Goal: Task Accomplishment & Management: Manage account settings

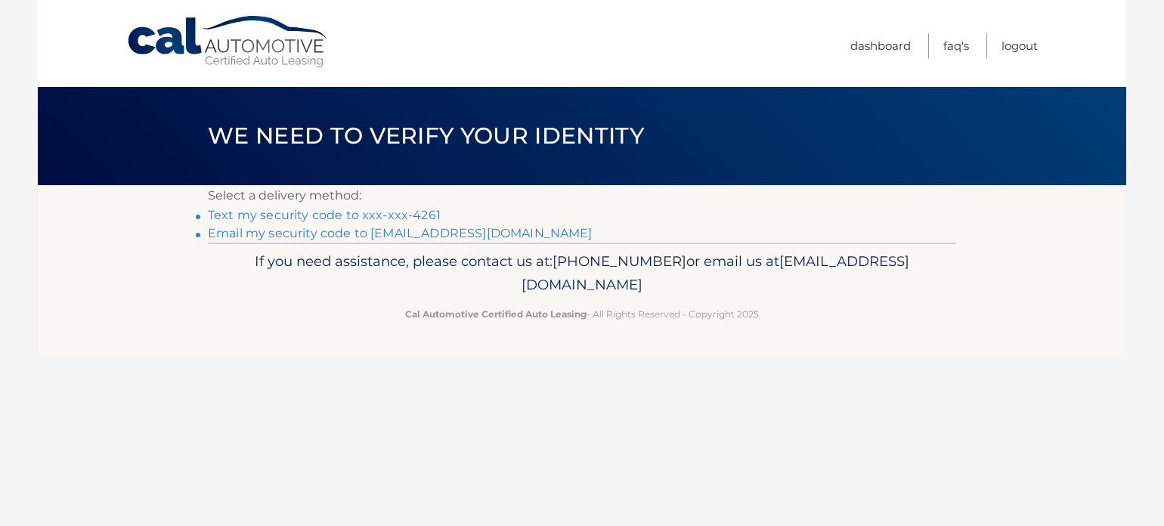
click at [437, 237] on link "Email my security code to c*******@att.net" at bounding box center [400, 233] width 385 height 14
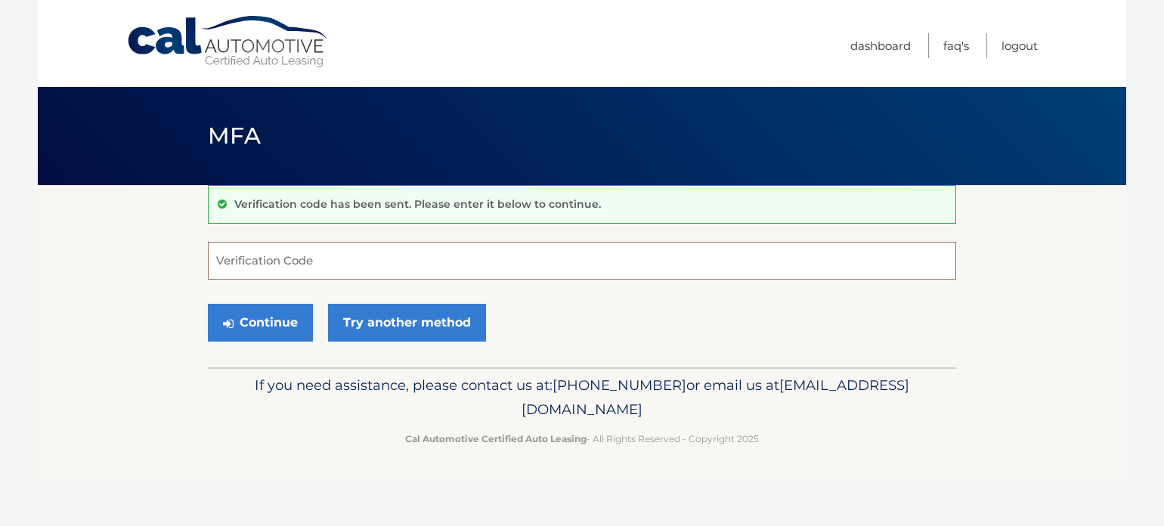
paste input "236900"
click at [240, 327] on button "Continue" at bounding box center [260, 323] width 105 height 38
click at [251, 324] on button "Continue" at bounding box center [260, 323] width 105 height 38
type input "2"
paste input "236900"
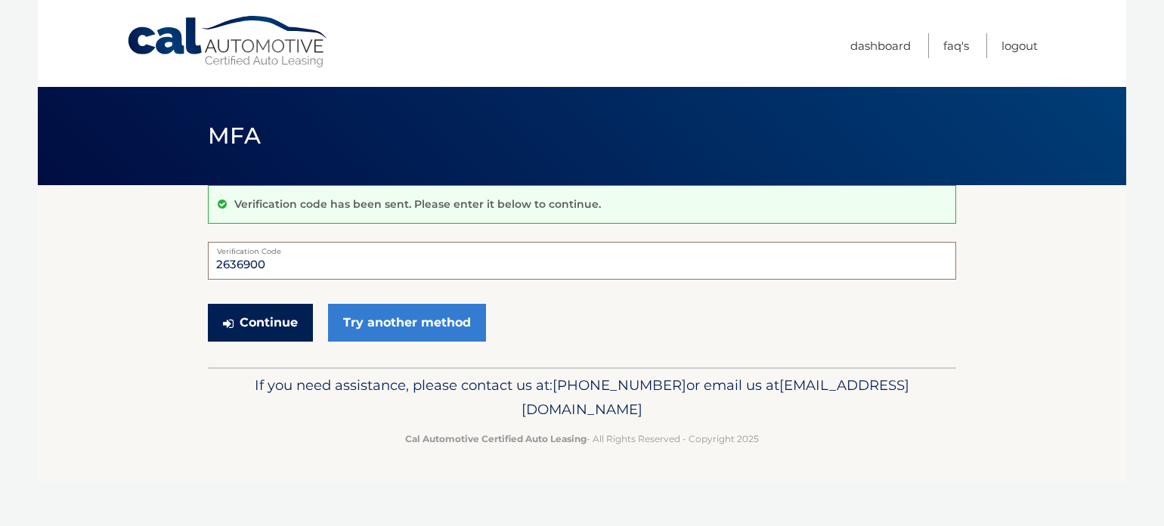
type input "2636900"
click at [273, 313] on button "Continue" at bounding box center [260, 323] width 105 height 38
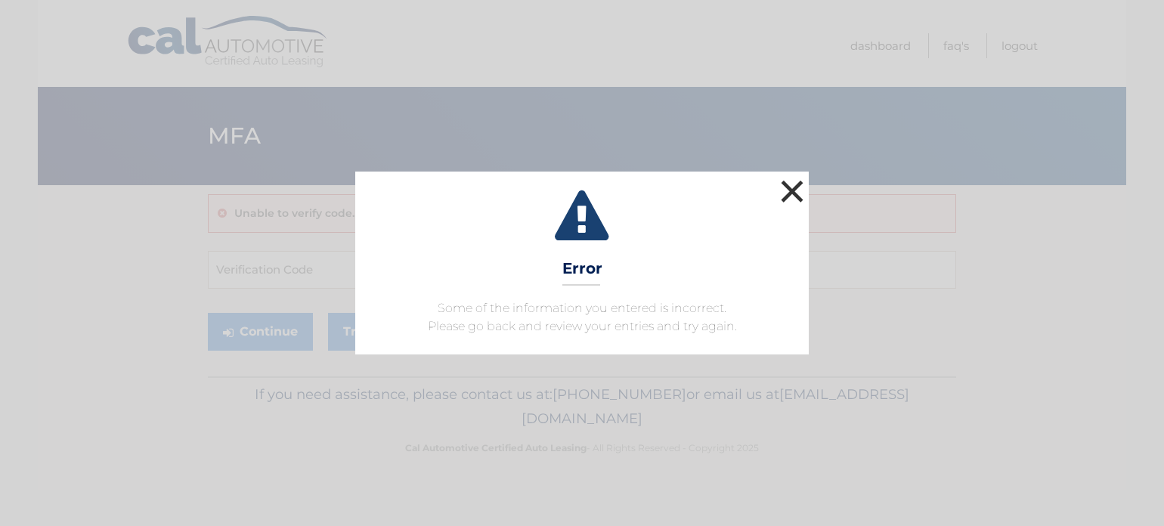
click at [783, 187] on button "×" at bounding box center [792, 191] width 30 height 30
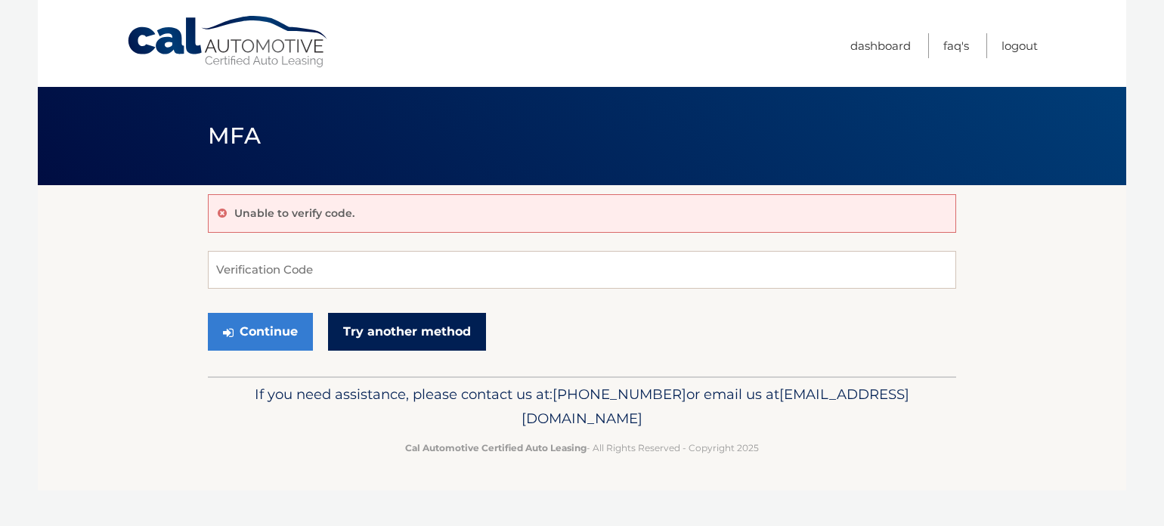
click at [374, 329] on link "Try another method" at bounding box center [407, 332] width 158 height 38
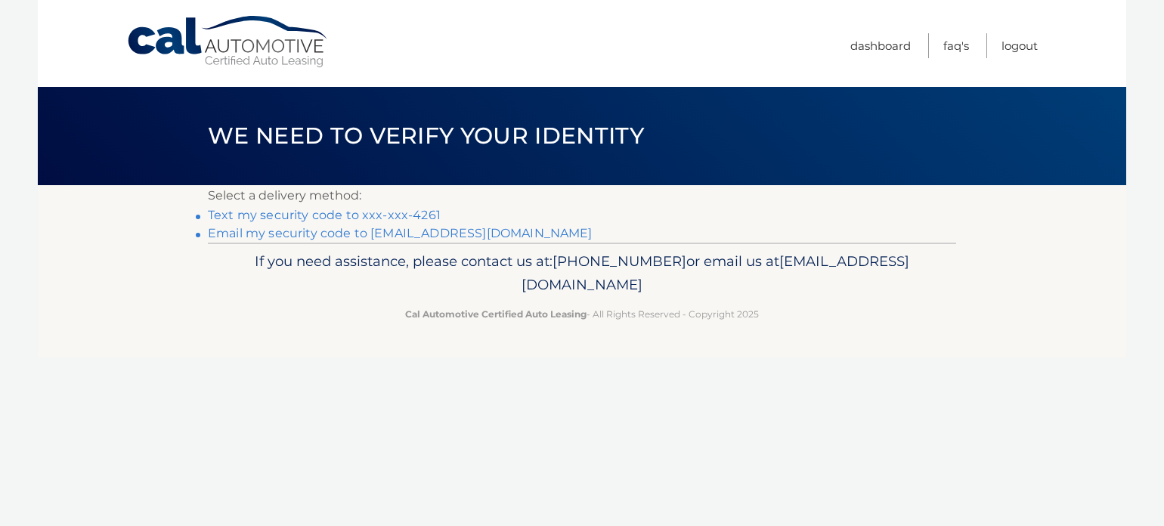
click at [366, 215] on link "Text my security code to xxx-xxx-4261" at bounding box center [324, 215] width 233 height 14
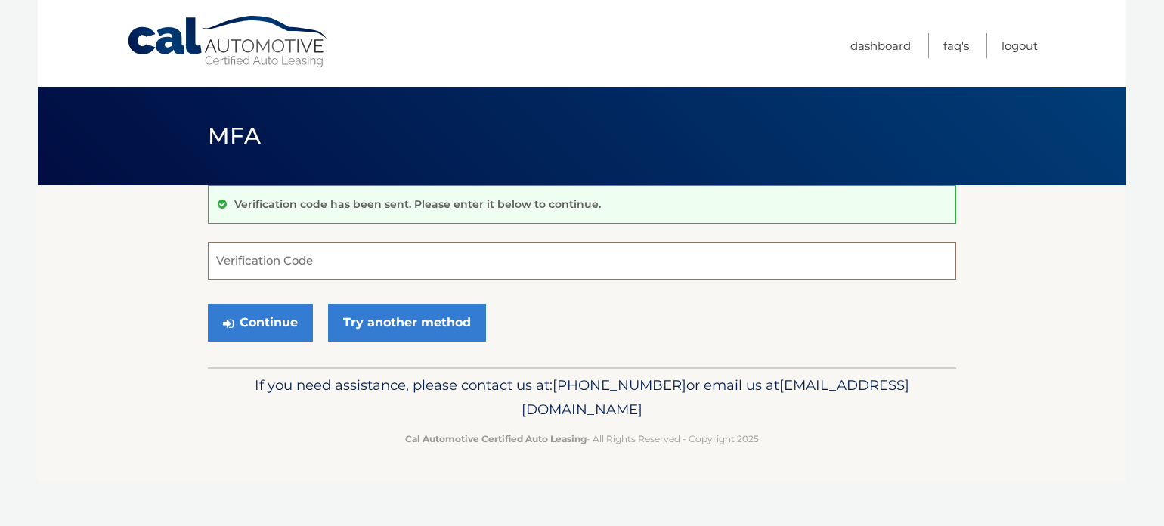
click at [278, 259] on input "Verification Code" at bounding box center [582, 261] width 748 height 38
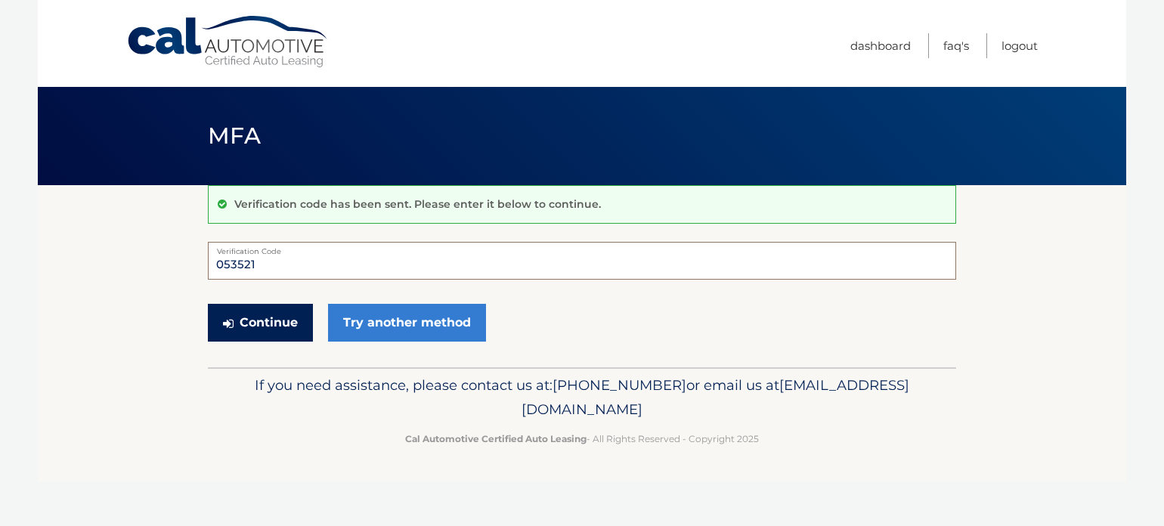
type input "053521"
click at [247, 318] on button "Continue" at bounding box center [260, 323] width 105 height 38
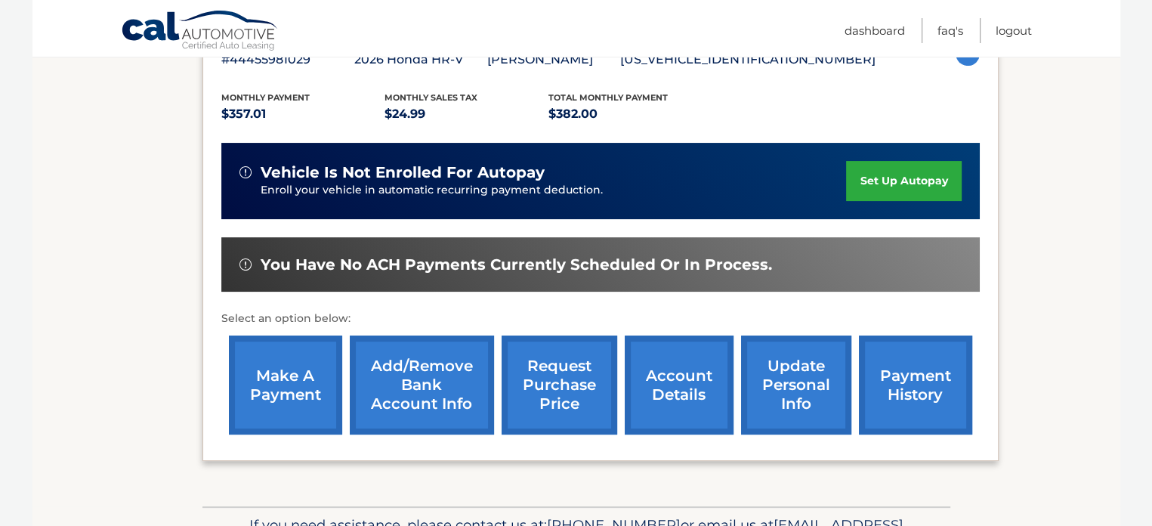
scroll to position [388, 0]
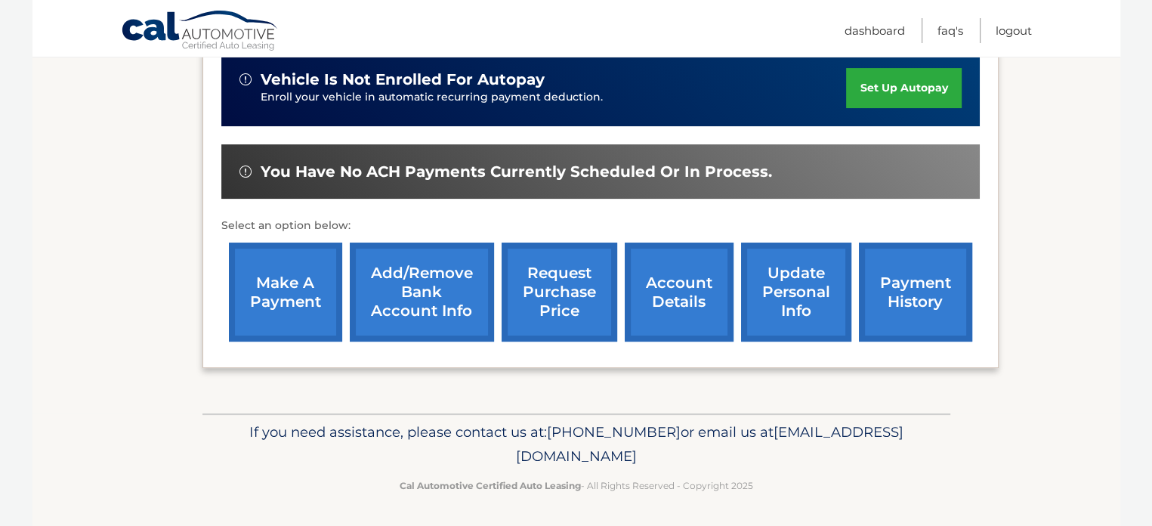
click at [265, 283] on link "make a payment" at bounding box center [285, 292] width 113 height 99
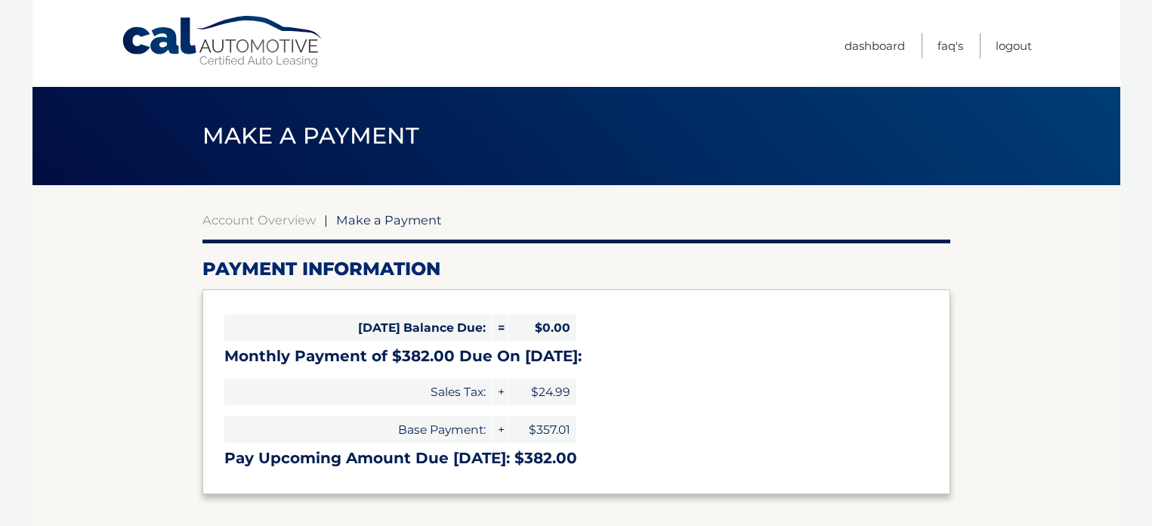
select select "OGY4ZmM1YTQtZDFlOS00M2RmLWIyMjEtMmQ0YmZlZTk3ZDIy"
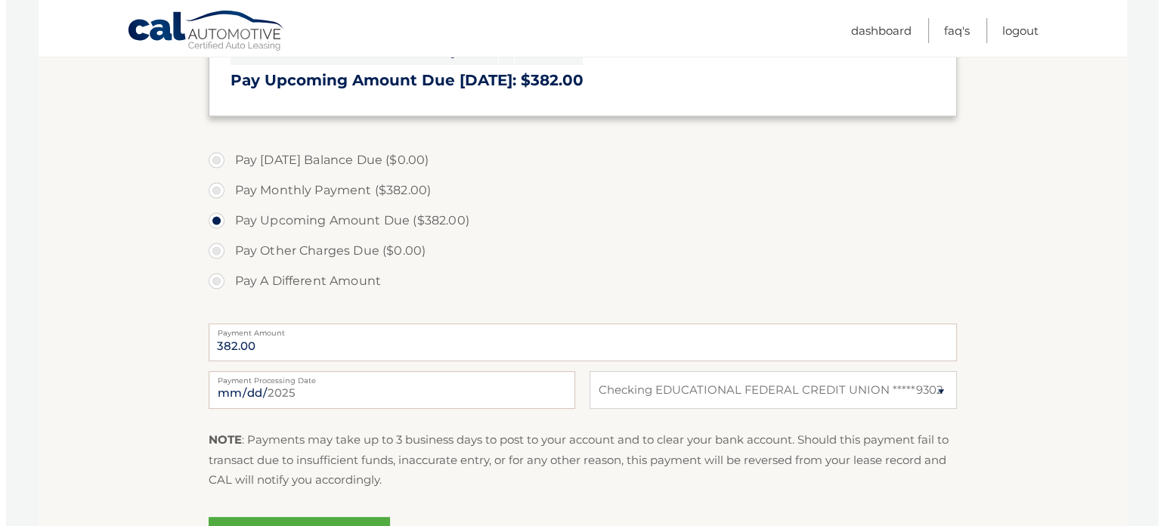
scroll to position [453, 0]
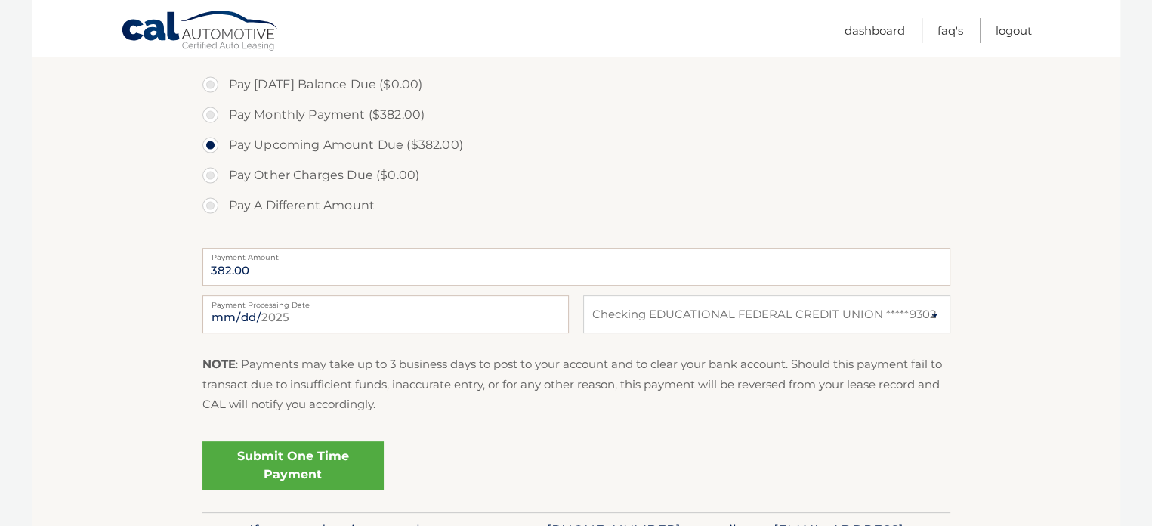
click at [286, 452] on link "Submit One Time Payment" at bounding box center [292, 465] width 181 height 48
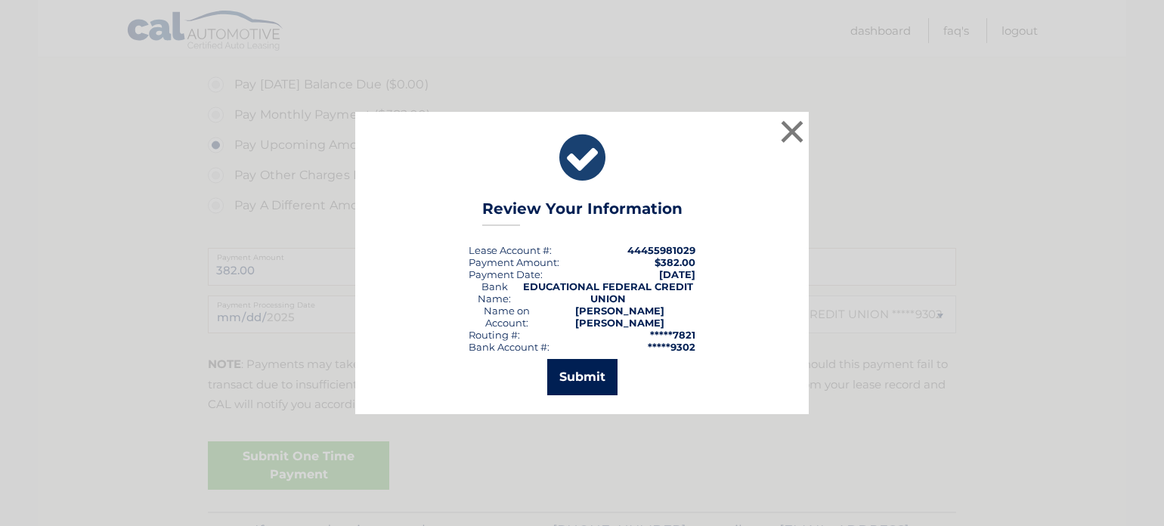
click at [590, 361] on button "Submit" at bounding box center [582, 377] width 70 height 36
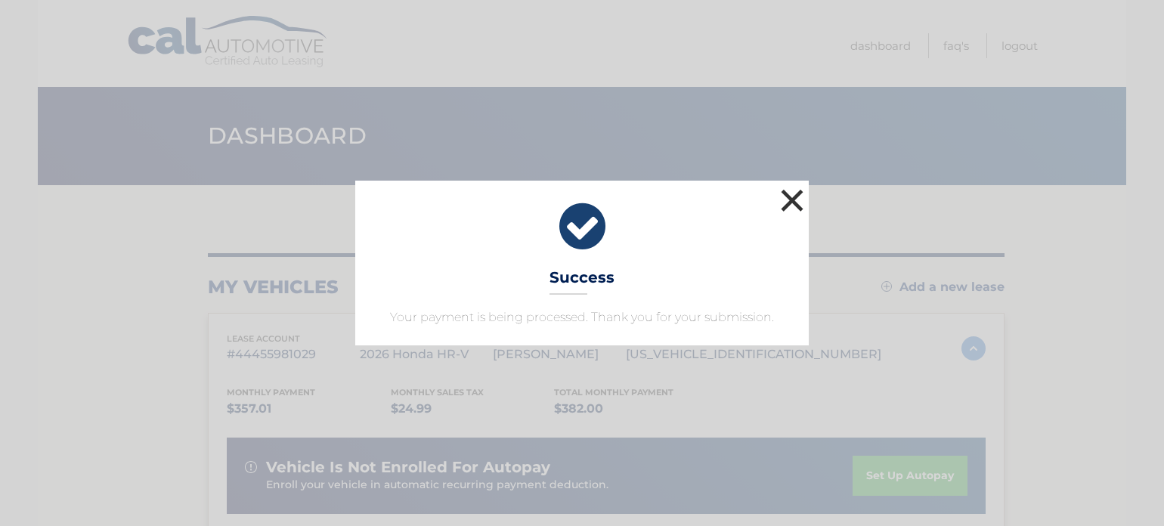
click at [792, 199] on button "×" at bounding box center [792, 200] width 30 height 30
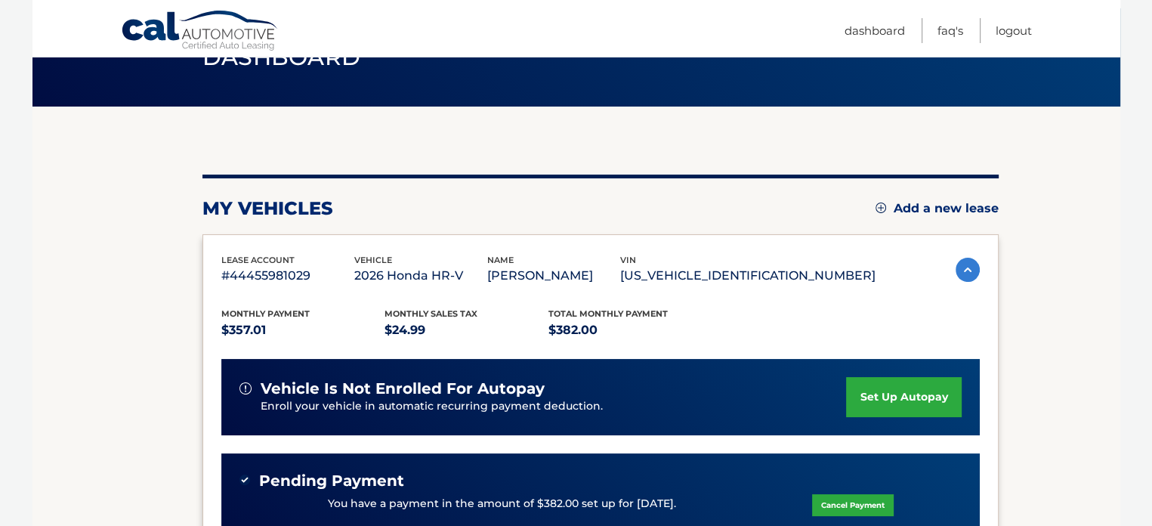
scroll to position [76, 0]
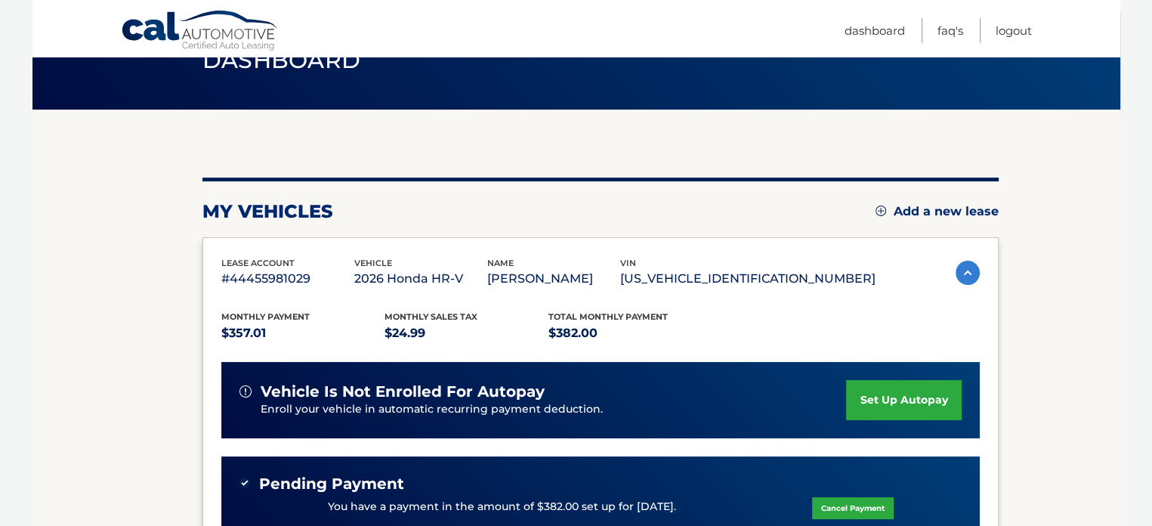
click at [824, 202] on div "my vehicles Add a new lease" at bounding box center [600, 211] width 796 height 23
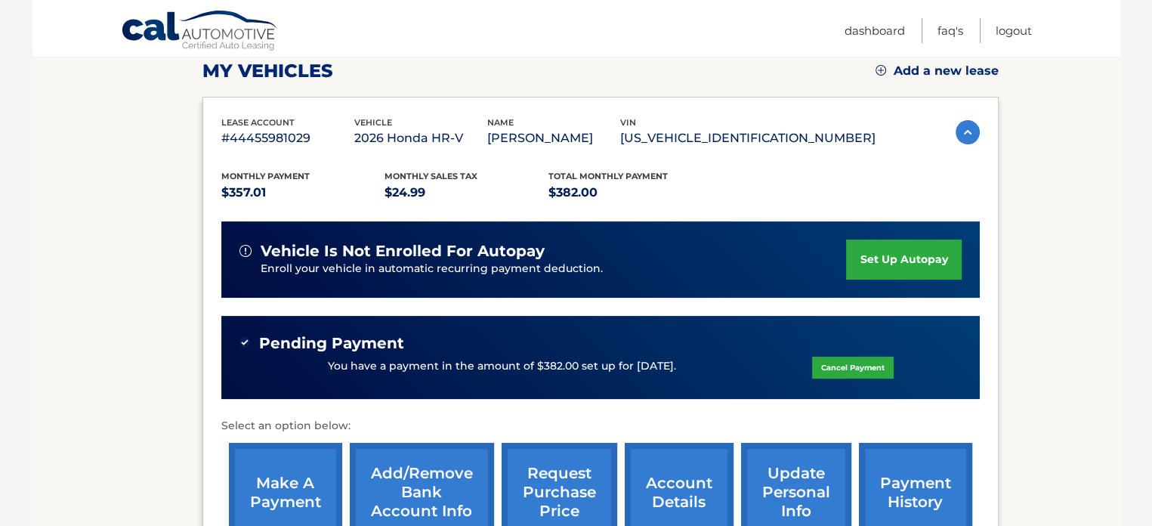
scroll to position [227, 0]
